Goal: Task Accomplishment & Management: Manage account settings

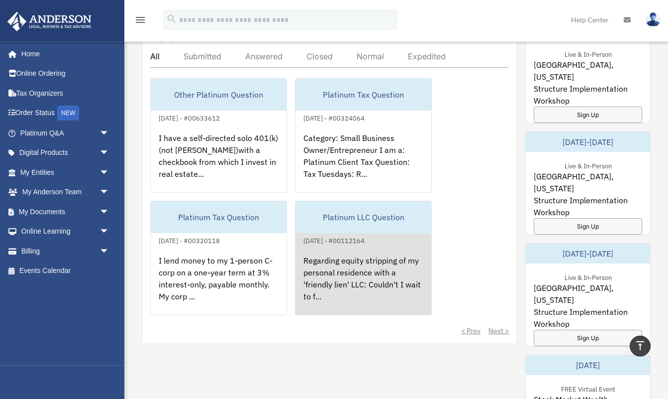
scroll to position [598, 0]
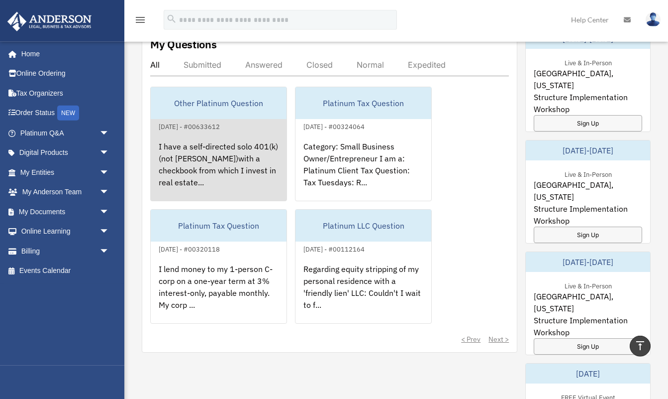
click at [214, 141] on div "I have a self-directed solo 401(k) (not Anderson)with a checkbook from which I …" at bounding box center [219, 171] width 136 height 78
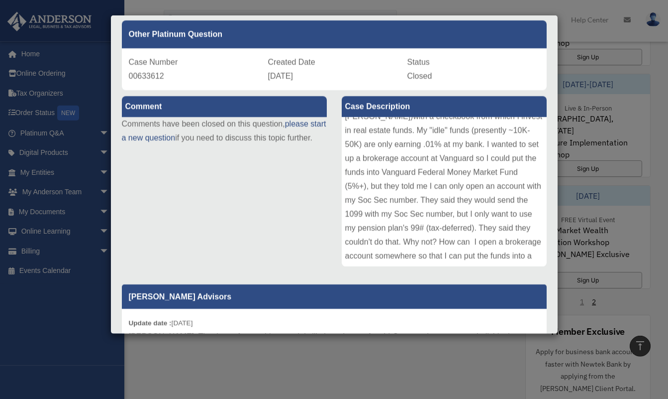
scroll to position [0, 0]
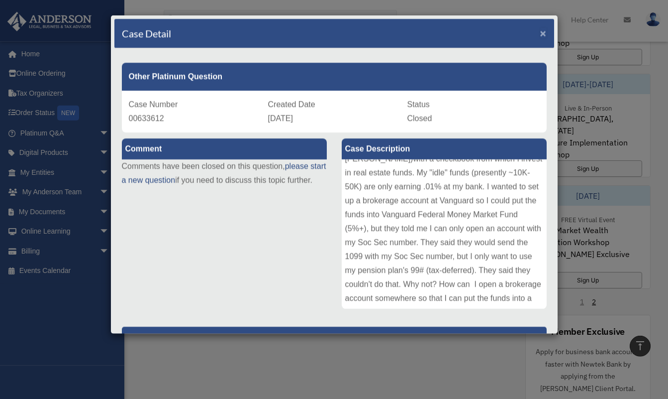
click at [544, 33] on span "×" at bounding box center [543, 32] width 6 height 11
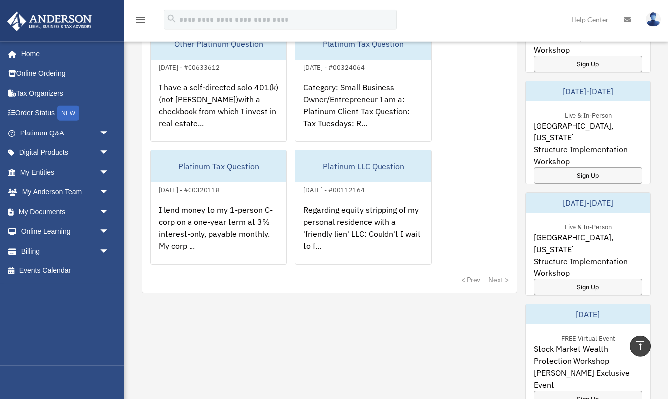
scroll to position [656, 0]
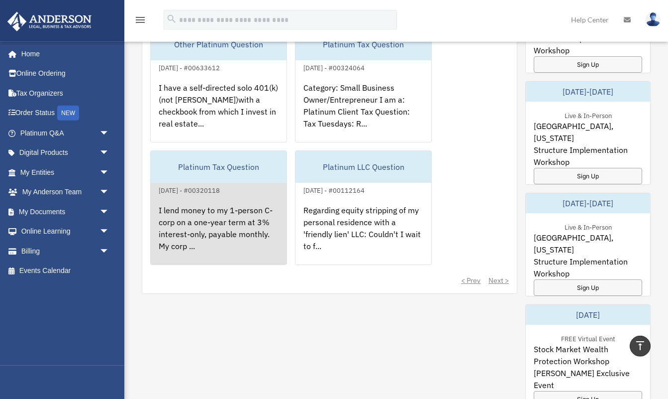
click at [230, 216] on div "I lend money to my 1-person C-corp on a one-year term at 3% interest-only, paya…" at bounding box center [219, 235] width 136 height 78
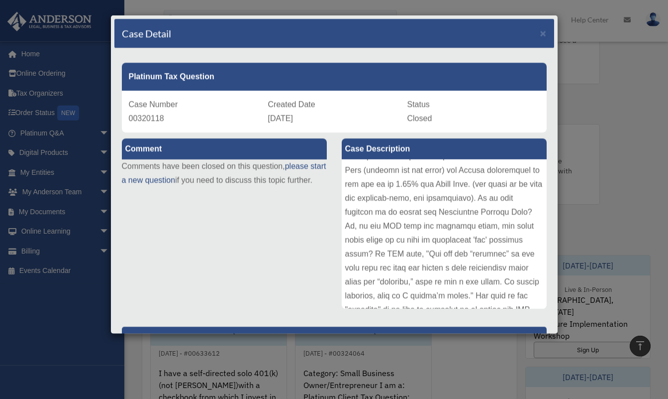
scroll to position [285, 0]
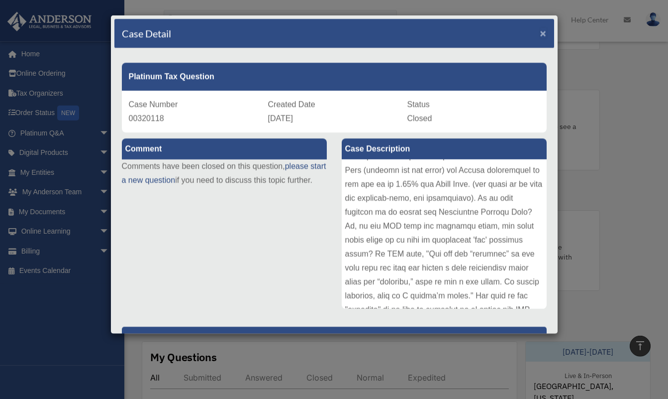
click at [543, 30] on span "×" at bounding box center [543, 32] width 6 height 11
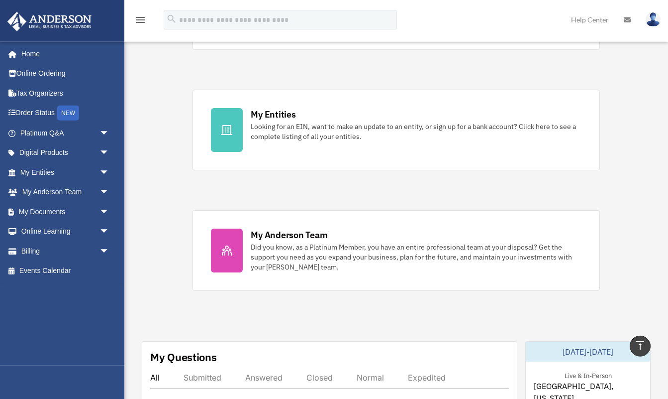
scroll to position [664, 0]
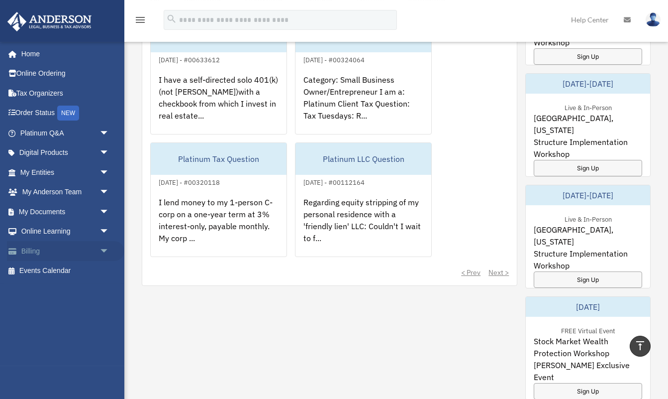
click at [103, 249] on span "arrow_drop_down" at bounding box center [110, 251] width 20 height 20
click at [85, 306] on link "Manage Payments" at bounding box center [69, 311] width 110 height 20
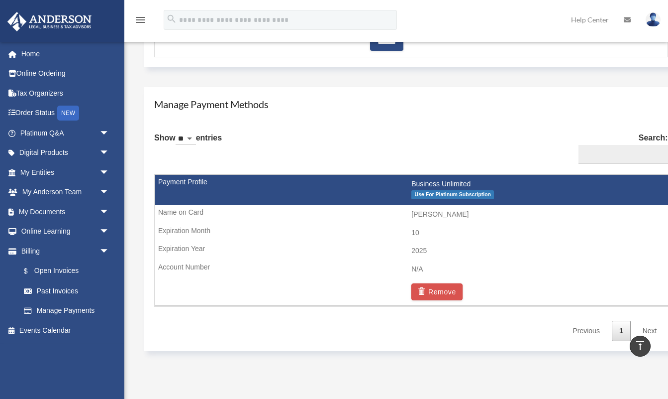
scroll to position [553, 0]
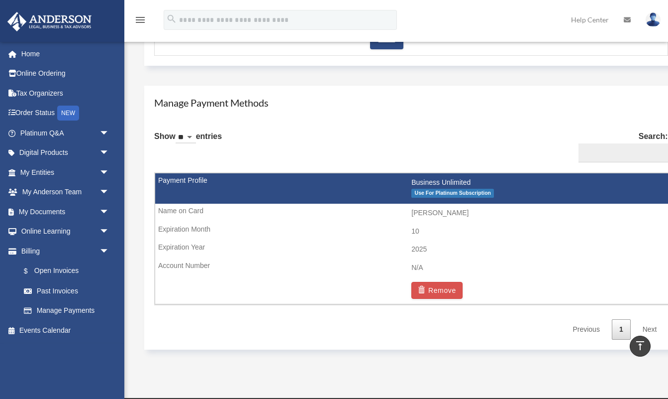
click at [210, 247] on td "2025" at bounding box center [411, 249] width 513 height 19
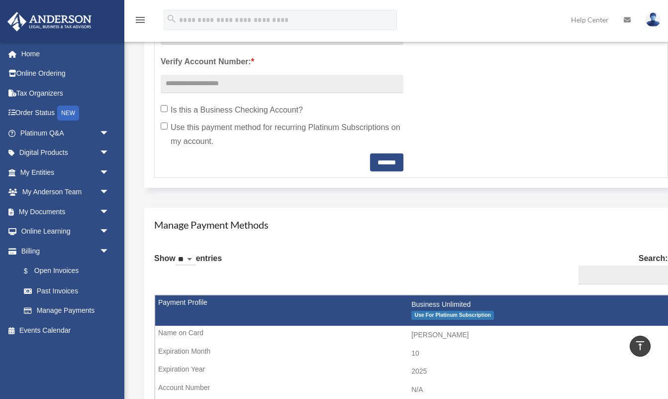
scroll to position [433, 0]
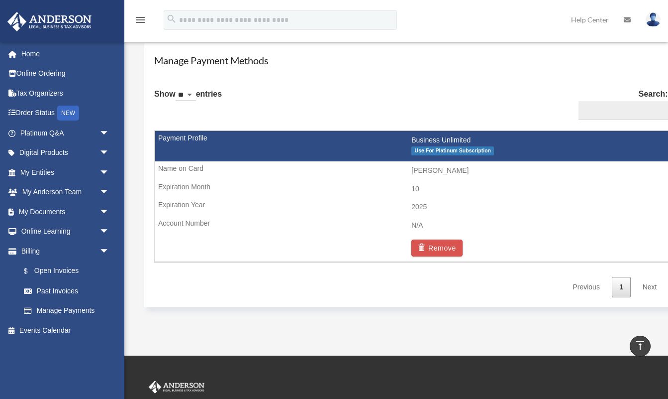
scroll to position [596, 0]
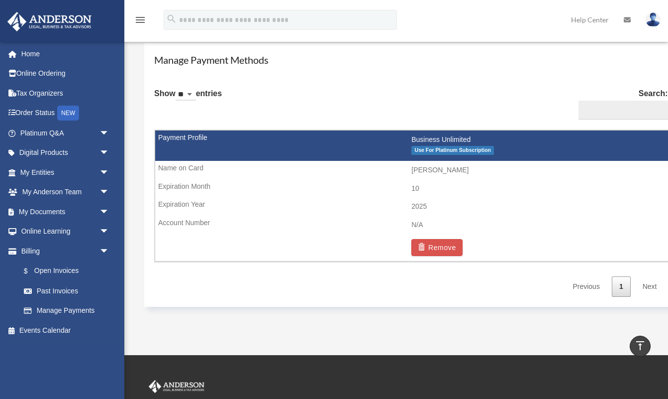
click at [469, 207] on td "2025" at bounding box center [411, 206] width 513 height 19
click at [417, 205] on td "2025" at bounding box center [411, 206] width 513 height 19
click at [170, 205] on td "2025" at bounding box center [411, 206] width 513 height 19
click at [655, 20] on img at bounding box center [653, 19] width 15 height 14
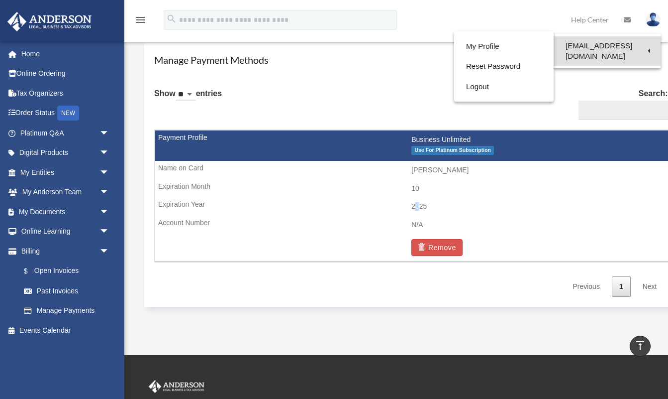
click at [598, 47] on link "[EMAIL_ADDRESS][DOMAIN_NAME]" at bounding box center [607, 50] width 107 height 29
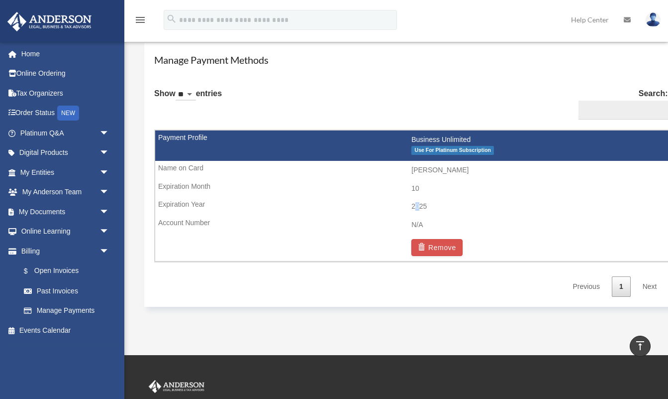
click at [656, 18] on img at bounding box center [653, 19] width 15 height 14
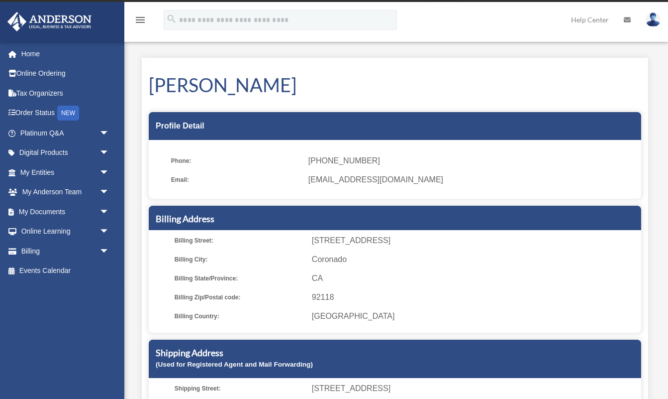
scroll to position [11, 0]
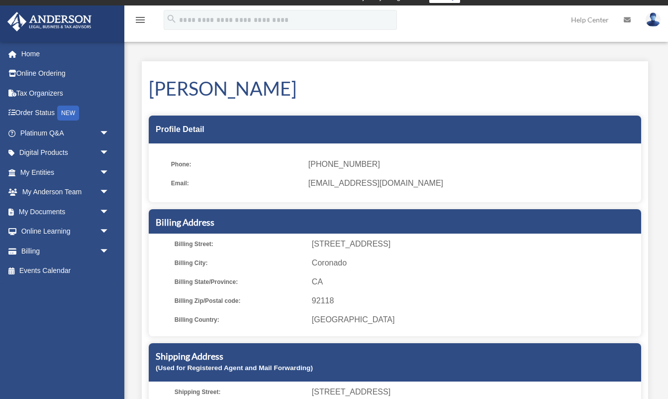
click at [655, 17] on img at bounding box center [653, 19] width 15 height 14
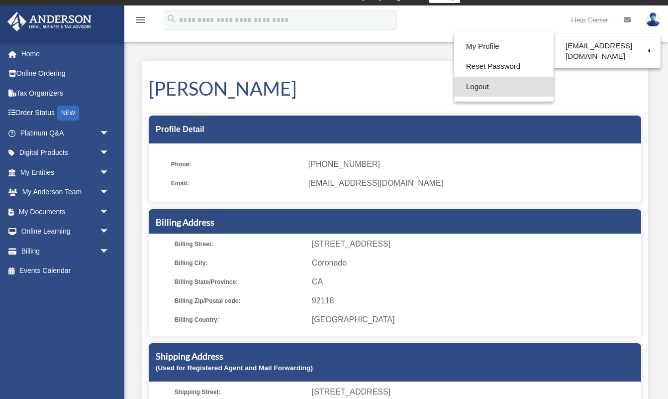
click at [472, 87] on link "Logout" at bounding box center [504, 87] width 100 height 20
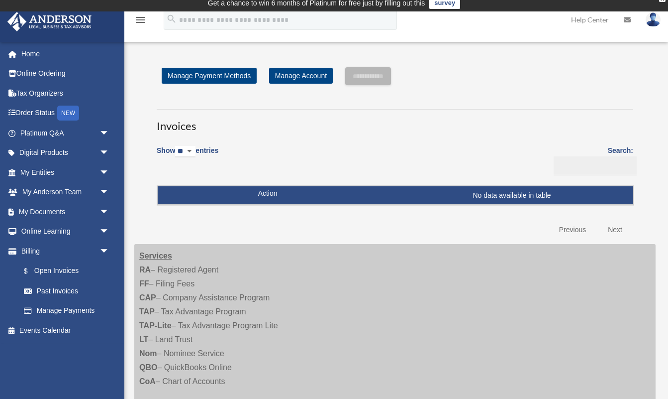
scroll to position [0, 0]
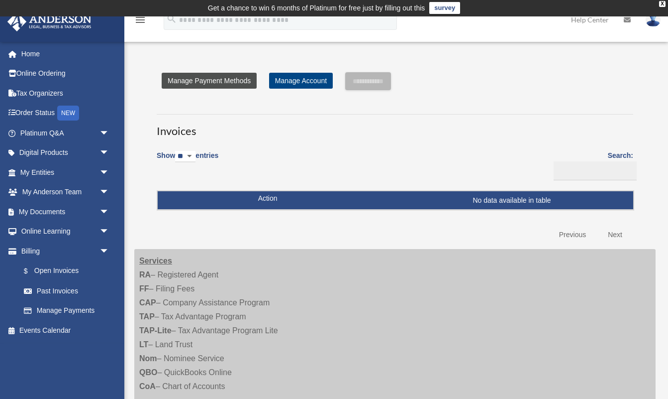
click at [225, 80] on link "Manage Payment Methods" at bounding box center [209, 81] width 95 height 16
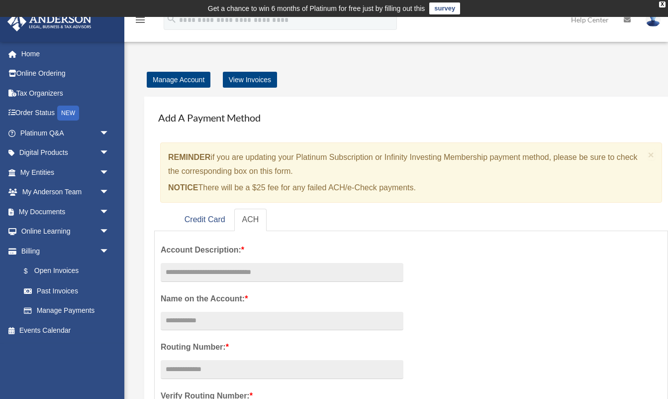
click at [653, 22] on img at bounding box center [653, 19] width 15 height 14
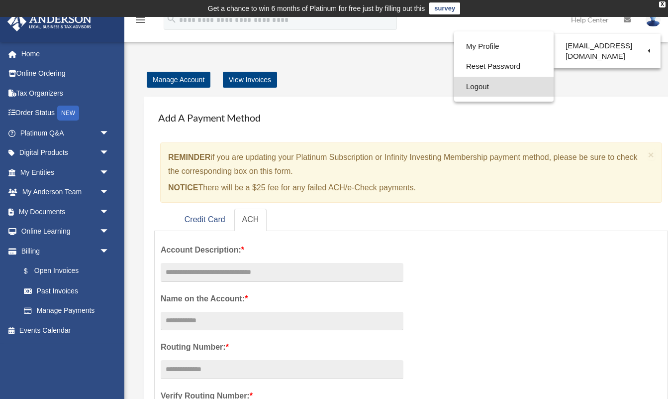
click at [476, 86] on link "Logout" at bounding box center [504, 87] width 100 height 20
